Goal: Task Accomplishment & Management: Manage account settings

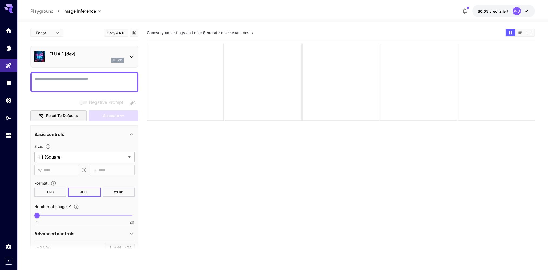
click at [519, 11] on div "[PERSON_NAME]" at bounding box center [517, 11] width 8 height 8
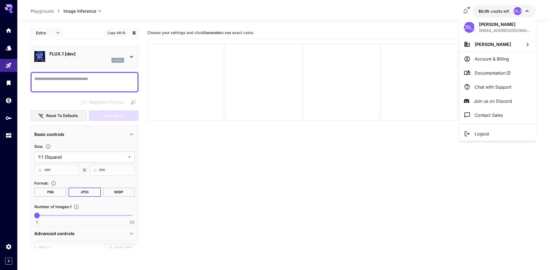
click at [486, 88] on p "Chat with Support" at bounding box center [492, 87] width 37 height 6
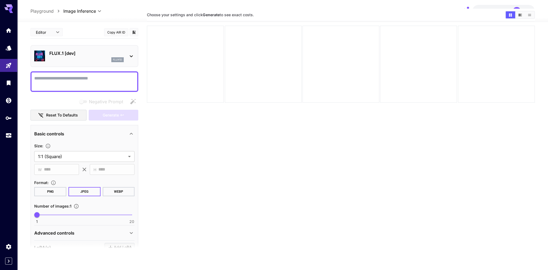
scroll to position [27, 0]
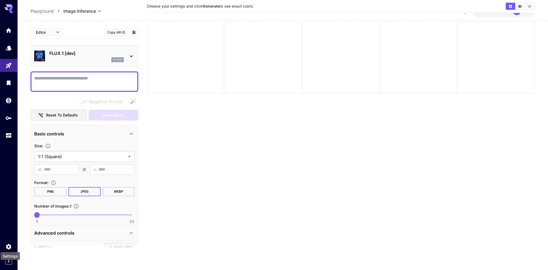
click at [9, 248] on div "Settings" at bounding box center [10, 254] width 21 height 12
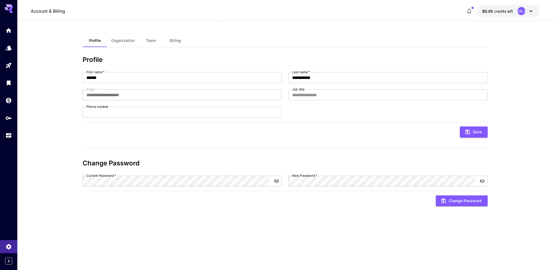
click at [530, 11] on icon at bounding box center [530, 11] width 3 height 2
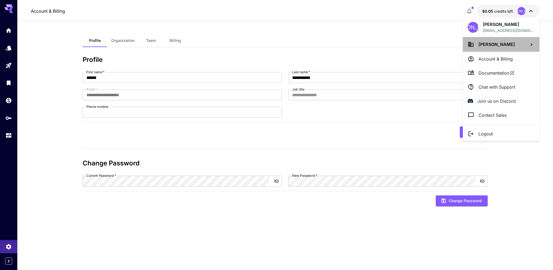
click at [507, 43] on span "[PERSON_NAME]" at bounding box center [496, 44] width 36 height 5
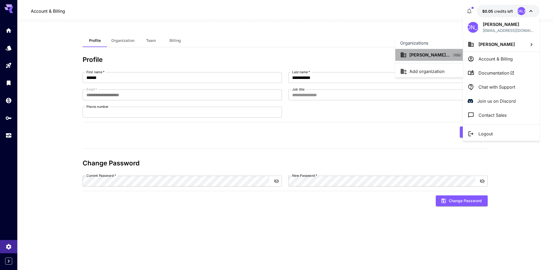
click at [416, 54] on p "Juliya Abdrafi..." at bounding box center [429, 55] width 40 height 6
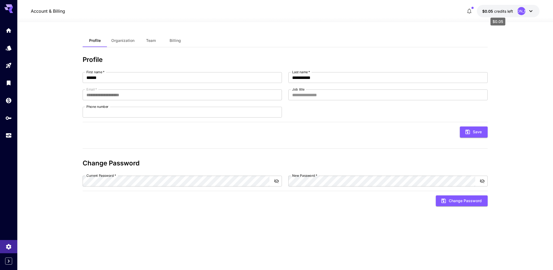
click at [510, 13] on p "$0.05 credits left" at bounding box center [497, 11] width 31 height 6
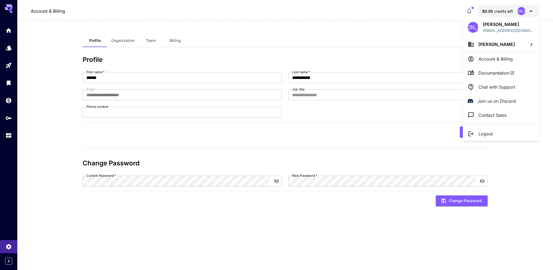
click at [468, 9] on div at bounding box center [276, 135] width 553 height 270
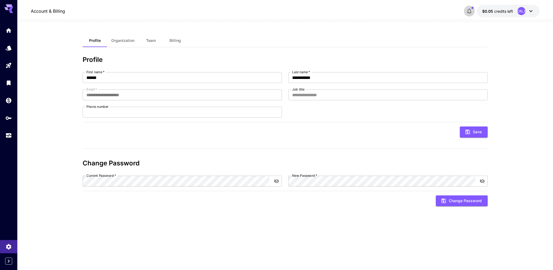
click at [469, 10] on icon "button" at bounding box center [469, 11] width 6 height 6
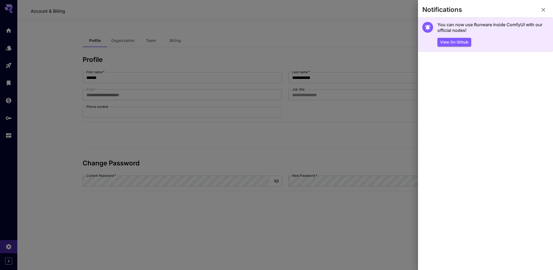
click at [488, 40] on div "View on Github" at bounding box center [492, 42] width 111 height 9
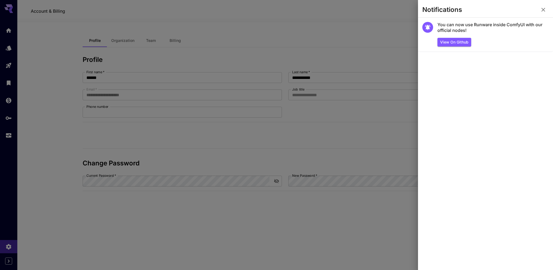
click at [543, 6] on button "button" at bounding box center [542, 9] width 11 height 11
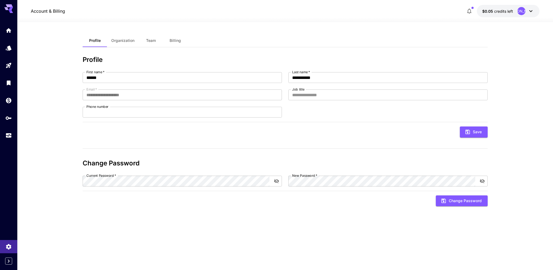
click at [530, 8] on icon at bounding box center [530, 11] width 6 height 6
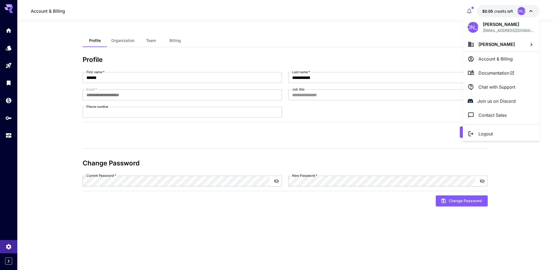
drag, startPoint x: 488, startPoint y: 114, endPoint x: 491, endPoint y: 63, distance: 51.0
click at [491, 65] on div "JA Juliya Abdrafikova lifetoday9@gmail.com Juliya Abdrafikova Account & Billing…" at bounding box center [500, 78] width 77 height 123
click at [9, 3] on div at bounding box center [276, 135] width 553 height 270
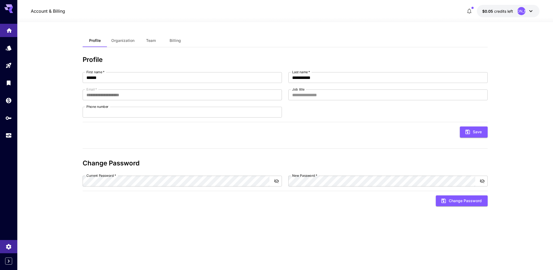
click at [9, 35] on link at bounding box center [8, 30] width 17 height 13
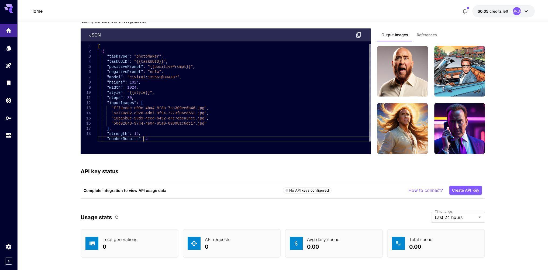
type textarea "**********"
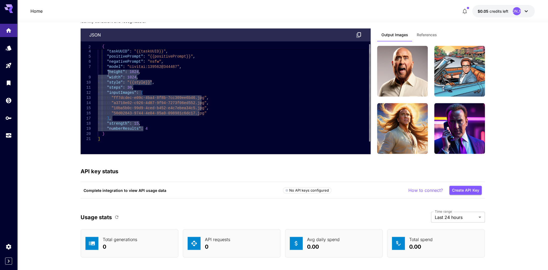
drag, startPoint x: 154, startPoint y: 139, endPoint x: 109, endPoint y: 74, distance: 78.9
click at [109, 73] on div ""taskType" : "photoMaker" , "taskUUID" : "{{taskUUID}}" , "positivePrompt" : "{…" at bounding box center [234, 87] width 273 height 108
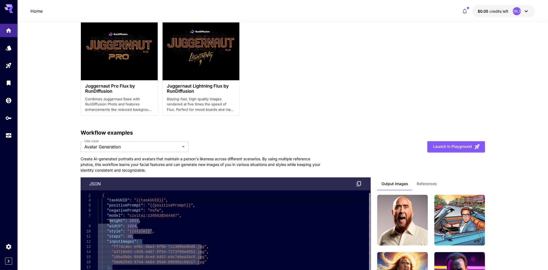
scroll to position [1241, 0]
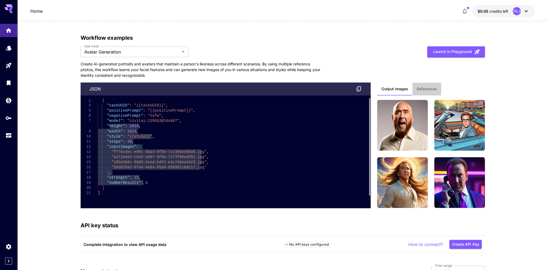
click at [426, 88] on span "References" at bounding box center [427, 88] width 20 height 5
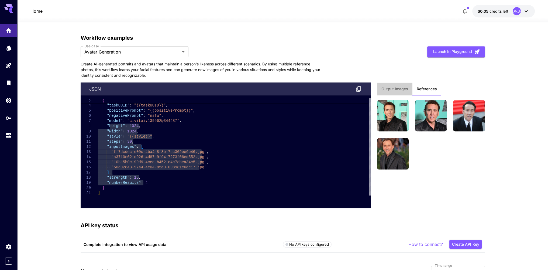
click at [392, 86] on span "Output Images" at bounding box center [395, 88] width 27 height 5
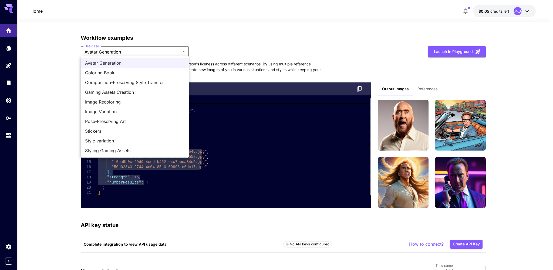
click at [129, 52] on div at bounding box center [276, 135] width 553 height 270
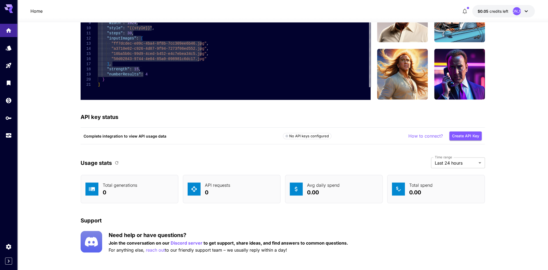
scroll to position [1351, 0]
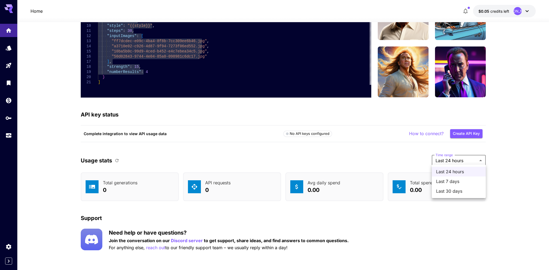
click at [442, 190] on span "Last 30 days" at bounding box center [458, 191] width 45 height 6
type input "*******"
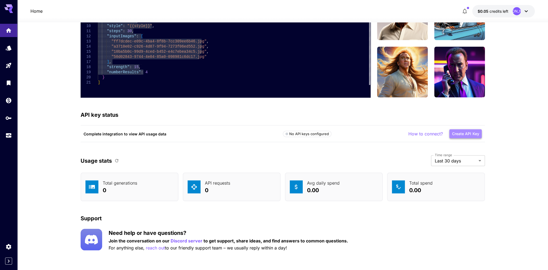
click at [464, 132] on button "Create API Key" at bounding box center [466, 133] width 32 height 9
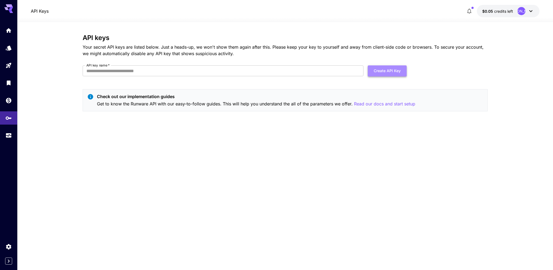
click at [394, 68] on button "Create API Key" at bounding box center [386, 70] width 39 height 11
type input "***"
click at [384, 70] on button "Create API Key" at bounding box center [386, 70] width 39 height 11
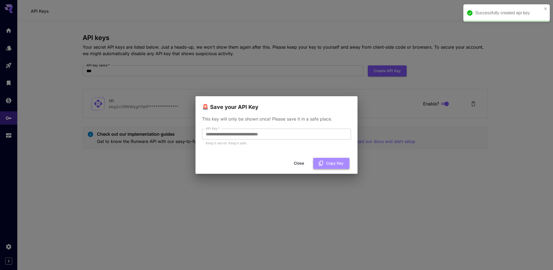
click at [333, 162] on button "Copy Key" at bounding box center [331, 163] width 36 height 11
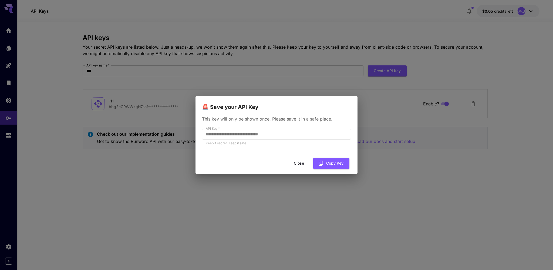
click at [280, 204] on div "**********" at bounding box center [276, 135] width 553 height 270
click at [294, 163] on button "Close" at bounding box center [299, 163] width 24 height 11
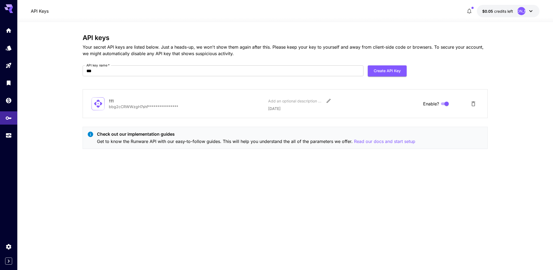
click at [13, 7] on div at bounding box center [8, 6] width 17 height 13
click at [9, 9] on icon at bounding box center [11, 8] width 4 height 3
click at [379, 140] on p "Read our docs and start setup" at bounding box center [384, 141] width 61 height 7
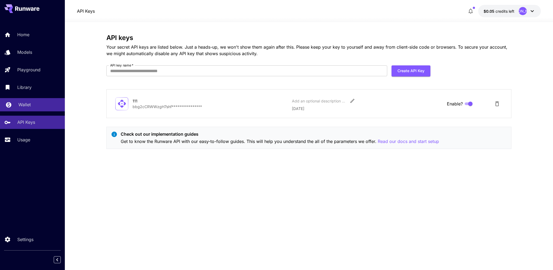
click at [21, 104] on p "Wallet" at bounding box center [24, 104] width 12 height 6
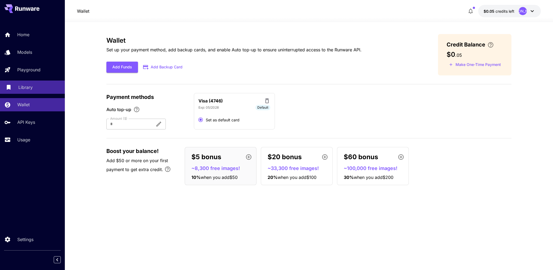
click at [19, 84] on link "Library" at bounding box center [32, 86] width 65 height 13
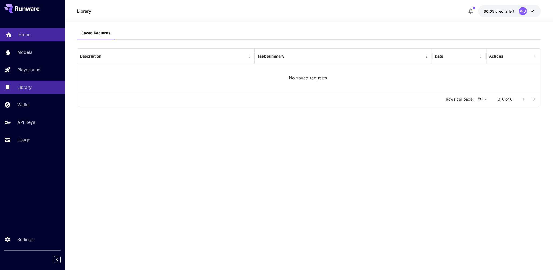
click at [24, 35] on p "Home" at bounding box center [24, 34] width 12 height 6
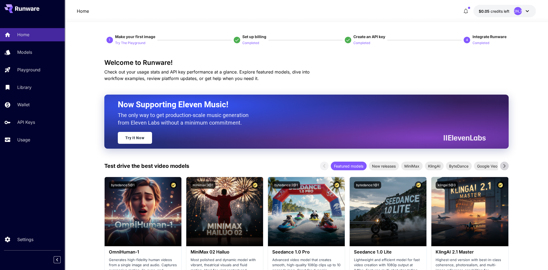
click at [490, 12] on span "$0.05" at bounding box center [485, 11] width 12 height 5
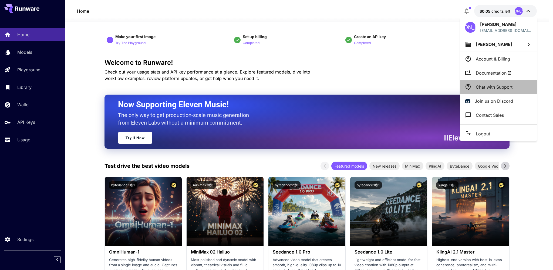
click at [482, 85] on p "Chat with Support" at bounding box center [493, 87] width 37 height 6
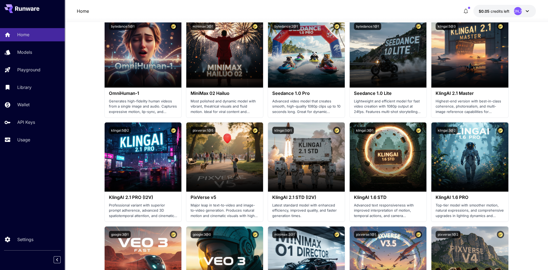
scroll to position [162, 0]
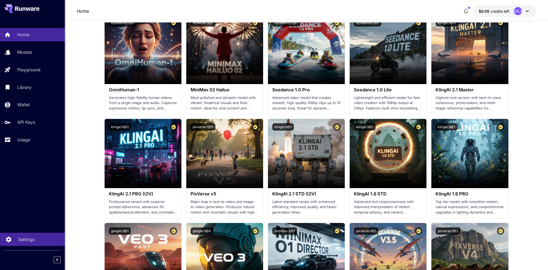
click at [23, 239] on p "Settings" at bounding box center [26, 239] width 16 height 6
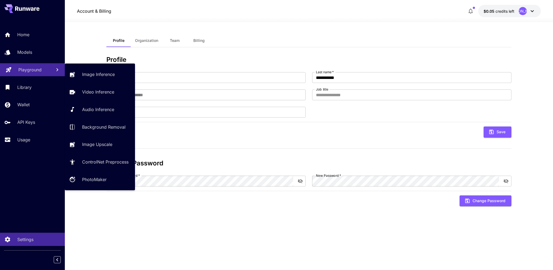
click at [23, 67] on p "Playground" at bounding box center [29, 69] width 23 height 6
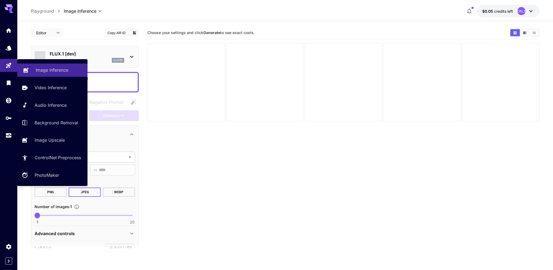
type input "**********"
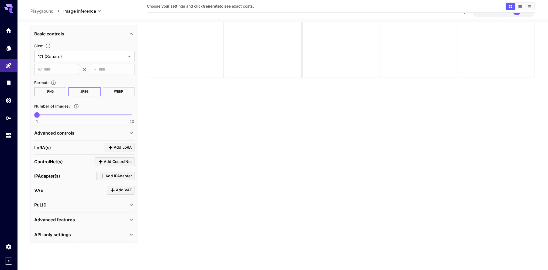
scroll to position [98, 0]
click at [62, 233] on p "API-only settings" at bounding box center [52, 234] width 37 height 6
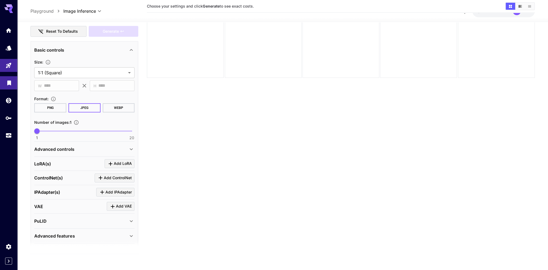
scroll to position [81, 0]
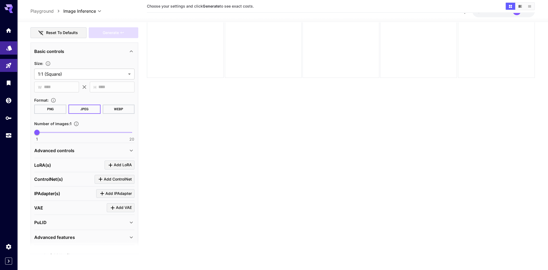
click at [8, 51] on link at bounding box center [8, 47] width 17 height 13
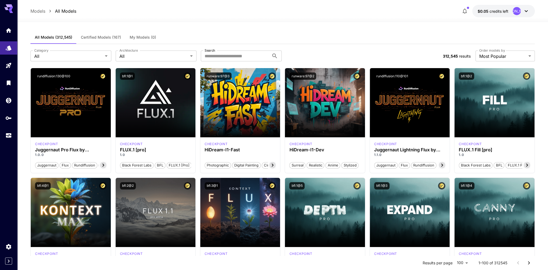
click at [106, 38] on span "Certified Models (167)" at bounding box center [101, 37] width 40 height 5
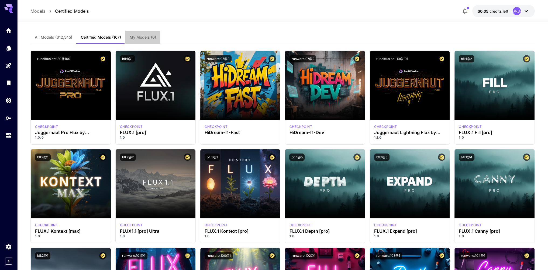
click at [148, 37] on span "My Models (0)" at bounding box center [143, 37] width 26 height 5
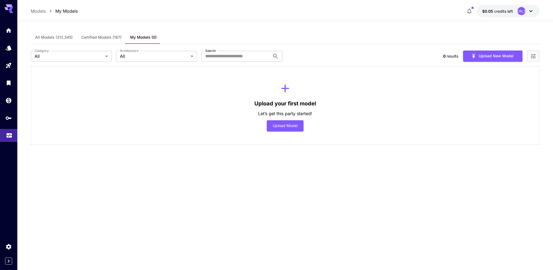
click at [5, 136] on link at bounding box center [8, 135] width 17 height 13
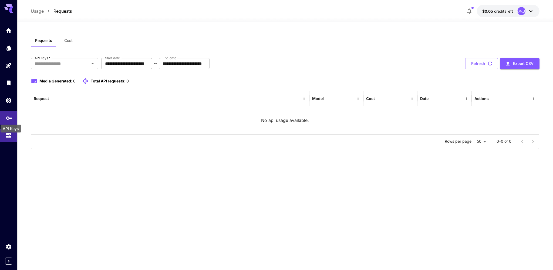
click at [12, 116] on icon "API Keys" at bounding box center [9, 116] width 6 height 6
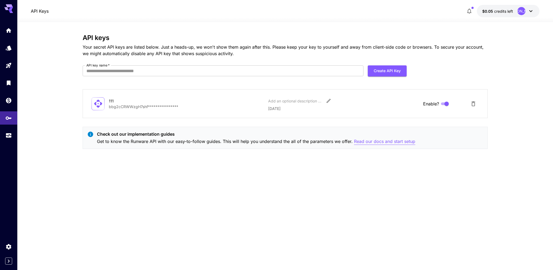
click at [367, 141] on p "Read our docs and start setup" at bounding box center [384, 141] width 61 height 7
click at [8, 262] on icon "Expand sidebar" at bounding box center [8, 260] width 6 height 6
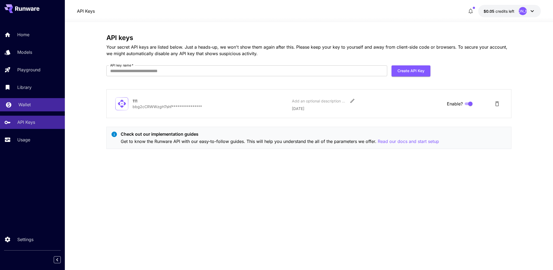
click at [20, 101] on link "Wallet" at bounding box center [32, 104] width 65 height 13
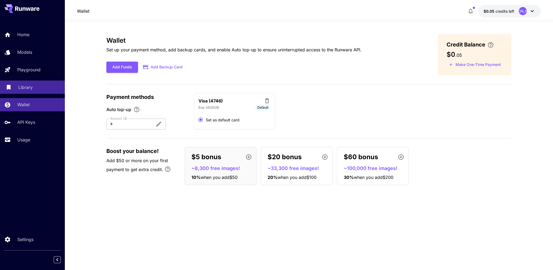
click at [25, 85] on p "Library" at bounding box center [25, 87] width 14 height 6
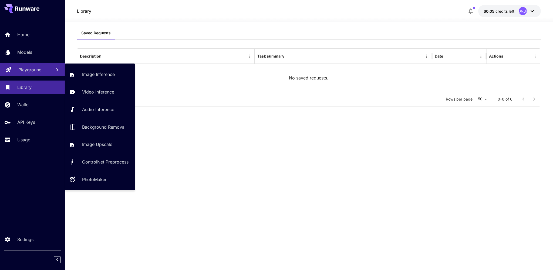
click at [29, 71] on p "Playground" at bounding box center [29, 69] width 23 height 6
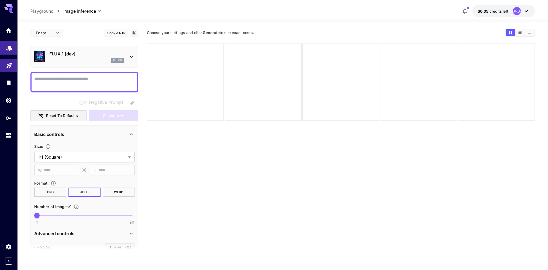
click at [10, 45] on icon "Models" at bounding box center [9, 46] width 6 height 5
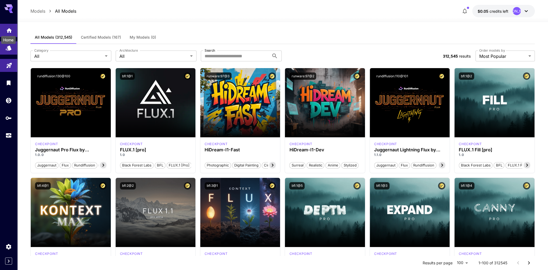
click at [10, 30] on icon "Home" at bounding box center [8, 28] width 5 height 5
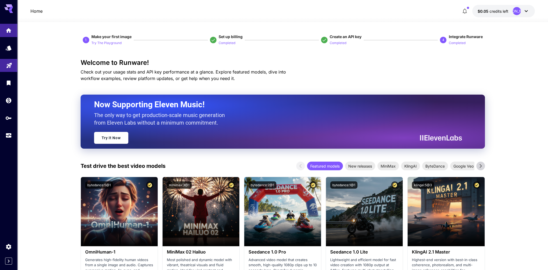
click at [517, 9] on div "[PERSON_NAME]" at bounding box center [517, 11] width 8 height 8
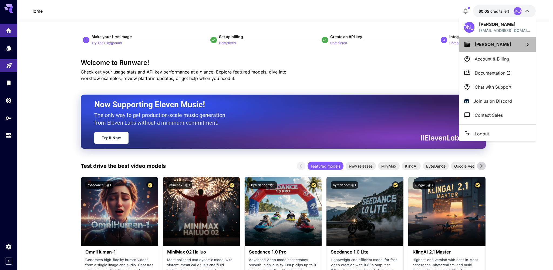
click at [492, 40] on li "[PERSON_NAME]" at bounding box center [497, 44] width 77 height 15
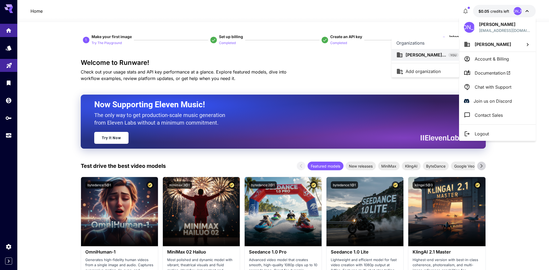
click at [474, 86] on div at bounding box center [276, 135] width 553 height 270
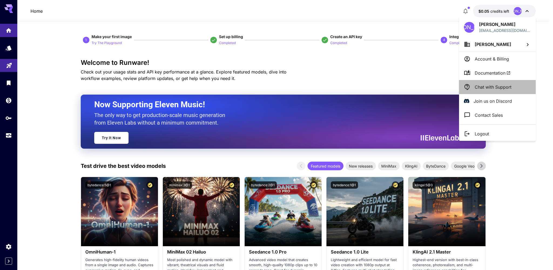
click at [474, 86] on li "Chat with Support" at bounding box center [497, 87] width 77 height 14
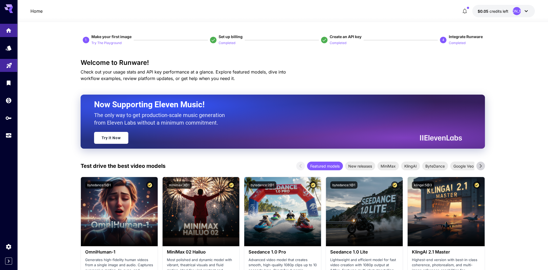
click at [478, 86] on div "JA Juliya Abdrafikova lifetoday9@gmail.com Juliya Abdrafikova Account & Billing…" at bounding box center [506, 51] width 57 height 69
click at [529, 11] on icon at bounding box center [526, 11] width 6 height 6
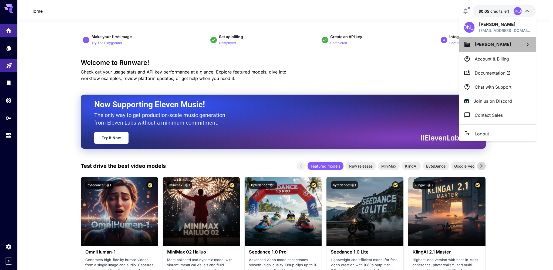
click at [505, 44] on span "[PERSON_NAME]" at bounding box center [492, 44] width 36 height 5
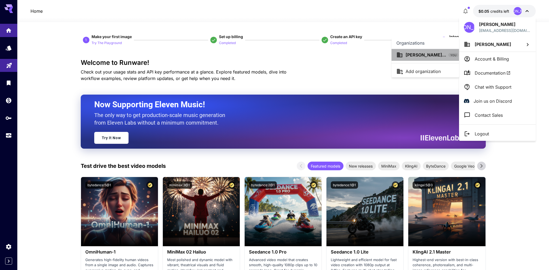
click at [399, 53] on icon at bounding box center [399, 54] width 5 height 5
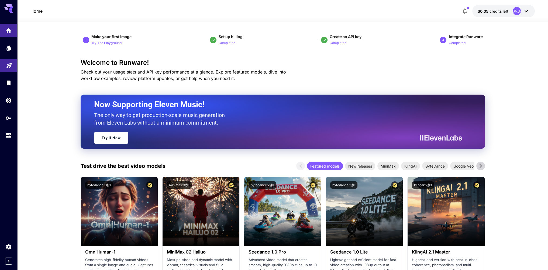
click at [477, 18] on div at bounding box center [282, 19] width 531 height 6
click at [479, 14] on p "$0.05 credits left" at bounding box center [493, 11] width 31 height 6
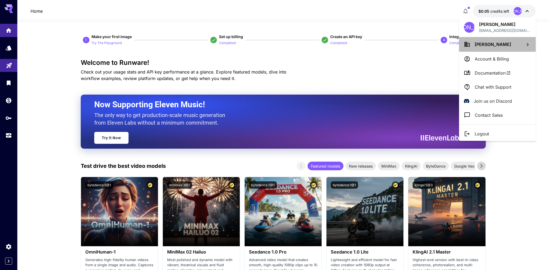
click at [507, 42] on span "[PERSON_NAME]" at bounding box center [492, 44] width 36 height 5
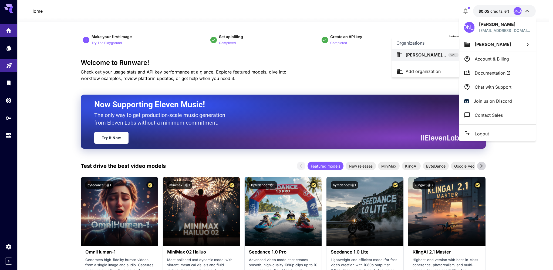
click at [493, 13] on div at bounding box center [276, 135] width 553 height 270
click at [501, 9] on div at bounding box center [276, 135] width 553 height 270
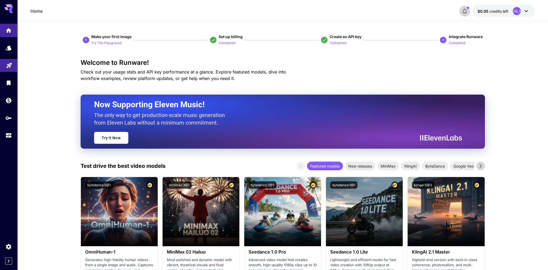
click at [464, 10] on icon "button" at bounding box center [465, 11] width 6 height 6
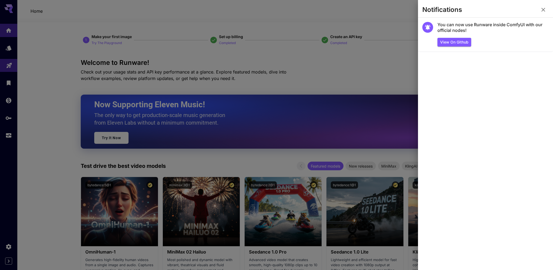
click at [539, 9] on button "button" at bounding box center [542, 9] width 11 height 11
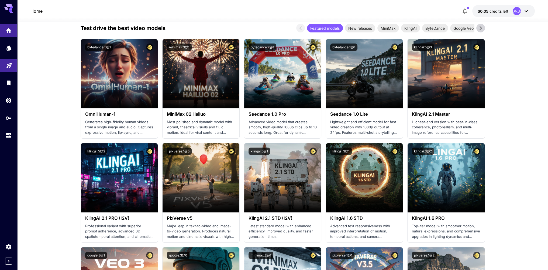
scroll to position [27, 0]
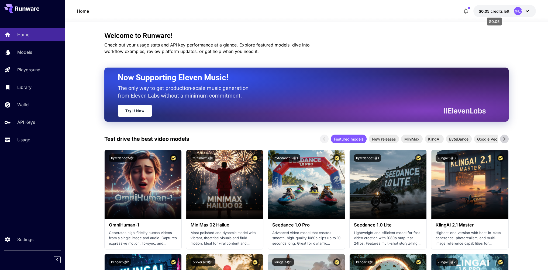
click at [493, 9] on span "credits left" at bounding box center [500, 11] width 19 height 5
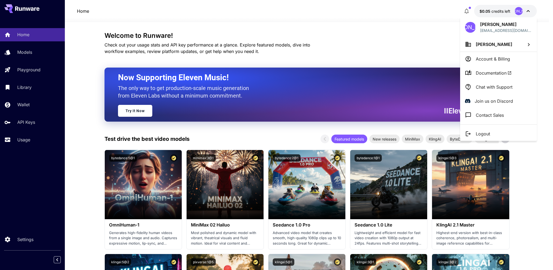
click at [489, 61] on p "Account & Billing" at bounding box center [492, 59] width 34 height 6
